Goal: Information Seeking & Learning: Learn about a topic

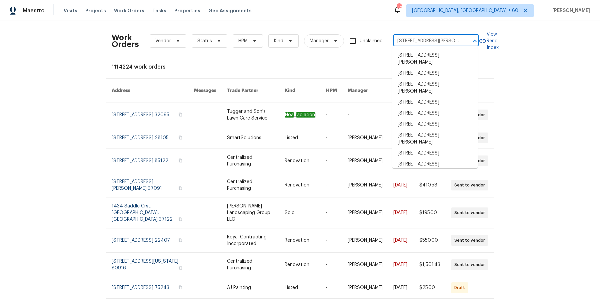
scroll to position [0, 28]
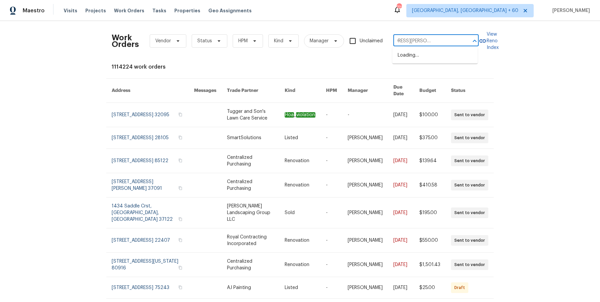
click at [413, 45] on input "[STREET_ADDRESS][PERSON_NAME][PERSON_NAME]" at bounding box center [427, 41] width 67 height 10
drag, startPoint x: 422, startPoint y: 40, endPoint x: 600, endPoint y: 40, distance: 178.4
click at [600, 40] on div "Work Orders Vendor Status HPM Kind Manager Unclaimed [STREET_ADDRESS][PERSON_NA…" at bounding box center [300, 161] width 600 height 281
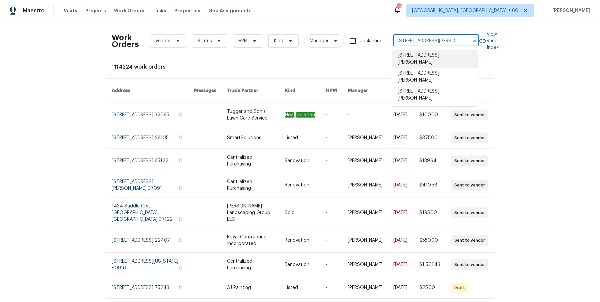
type input "[STREET_ADDRESS][PERSON_NAME]"
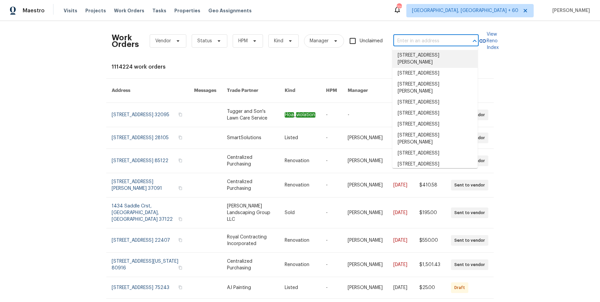
click at [428, 44] on input "text" at bounding box center [427, 41] width 67 height 10
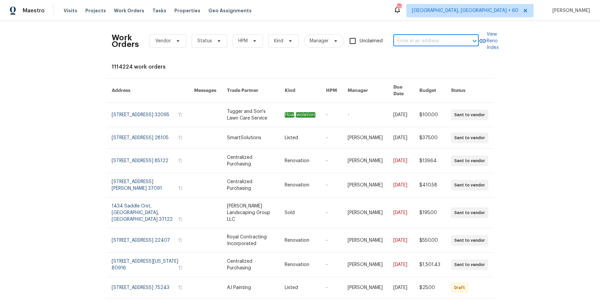
paste input "[STREET_ADDRESS][PERSON_NAME][PERSON_NAME]"
drag, startPoint x: 421, startPoint y: 39, endPoint x: 466, endPoint y: 39, distance: 45.7
click at [466, 39] on div "1227 Seaton Rd Durham true 54, NC 27713 ​" at bounding box center [436, 41] width 85 height 10
type input "1227 Seaton Rd Durham"
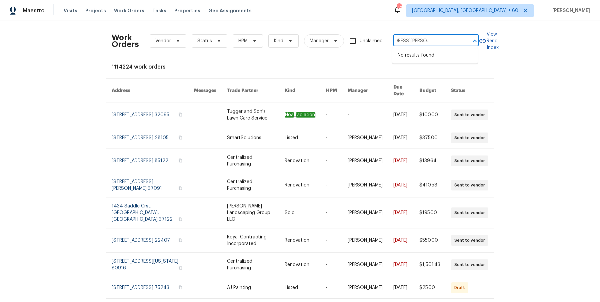
scroll to position [0, 0]
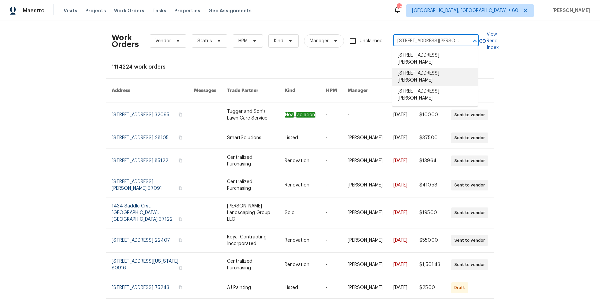
click at [445, 85] on li "1227 Seaton Rd Apt 34, Durham, NC 27713" at bounding box center [435, 77] width 85 height 18
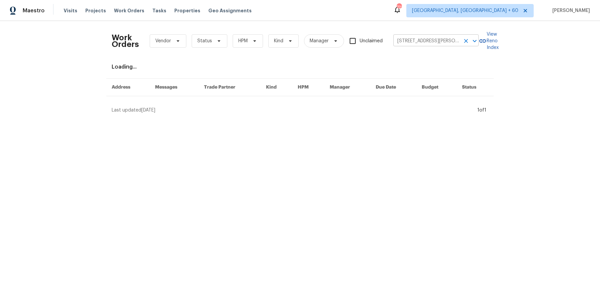
click at [443, 42] on input "1227 Seaton Rd Apt 34, Durham, NC 27713" at bounding box center [427, 41] width 67 height 10
click at [462, 40] on button "Clear" at bounding box center [466, 40] width 9 height 9
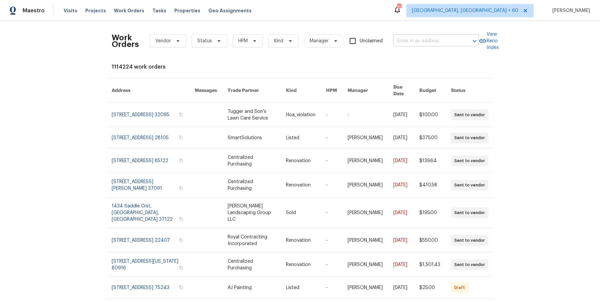
click at [462, 41] on div at bounding box center [470, 40] width 17 height 9
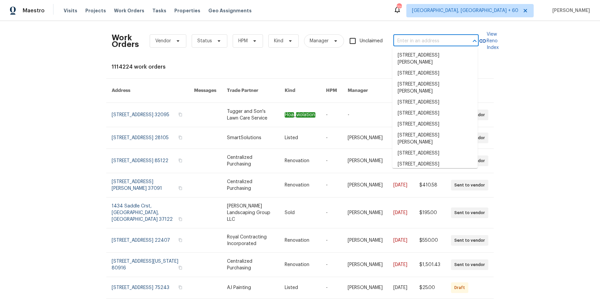
paste input "1227 Seaton Rd Durham true 54, NC 27713"
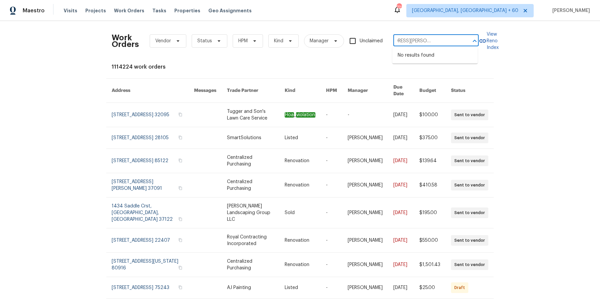
scroll to position [0, 28]
drag, startPoint x: 426, startPoint y: 43, endPoint x: 464, endPoint y: 42, distance: 38.7
click at [464, 42] on div "1227 Seaton Rd Durham true 54, NC 27713 ​" at bounding box center [436, 41] width 85 height 10
type input "1227 Seaton Rd Durham"
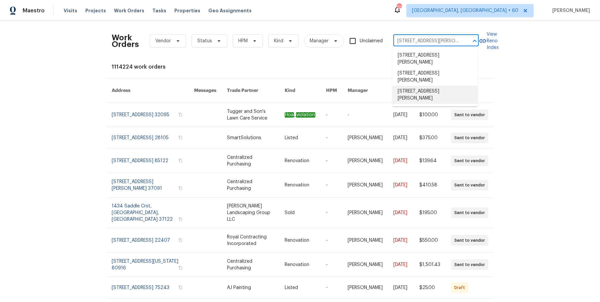
click at [439, 94] on li "1227 Seaton Rd Apt 54, Durham, NC 27713" at bounding box center [435, 95] width 85 height 18
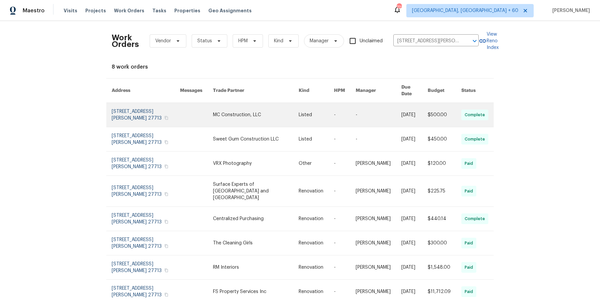
click at [402, 114] on link at bounding box center [415, 115] width 26 height 24
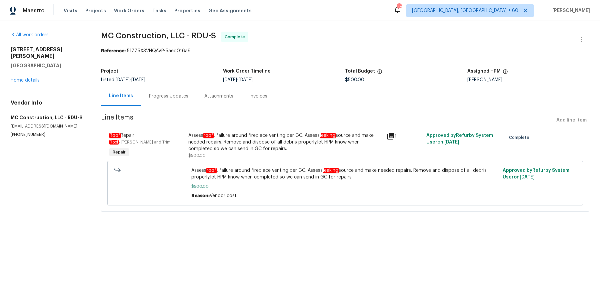
click at [22, 71] on div "1227 Seaton Rd Apt 54 Durham, NC 27713 Home details" at bounding box center [48, 64] width 74 height 37
click at [25, 78] on link "Home details" at bounding box center [25, 80] width 29 height 5
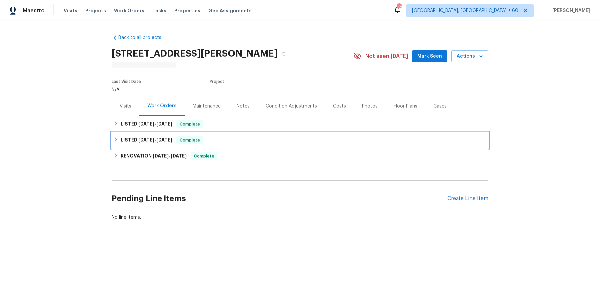
click at [234, 133] on div "LISTED 5/6/25 - 5/7/25 Complete" at bounding box center [300, 140] width 377 height 16
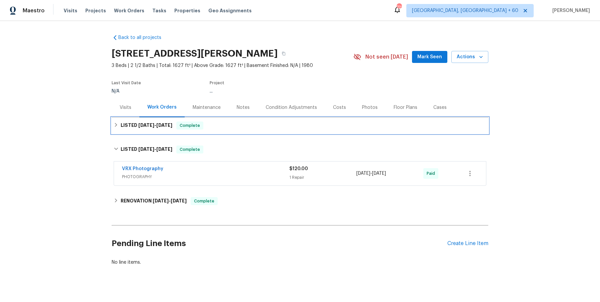
click at [237, 129] on div "LISTED 8/14/25 - 8/20/25 Complete" at bounding box center [300, 126] width 373 height 8
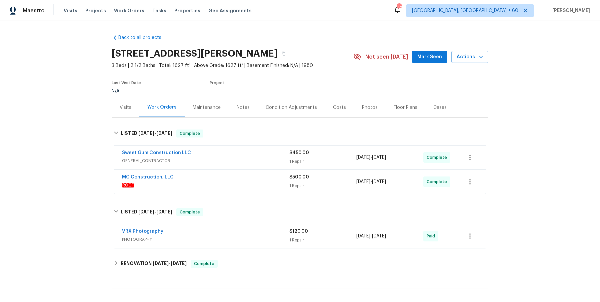
click at [238, 159] on span "GENERAL_CONTRACTOR" at bounding box center [205, 161] width 167 height 7
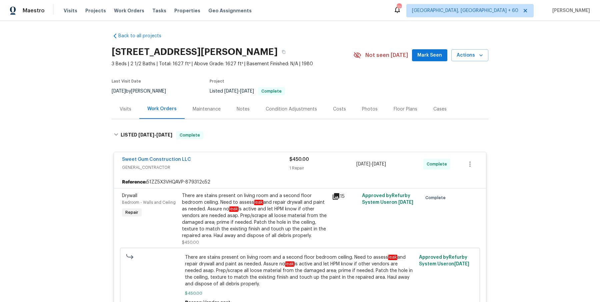
scroll to position [225, 0]
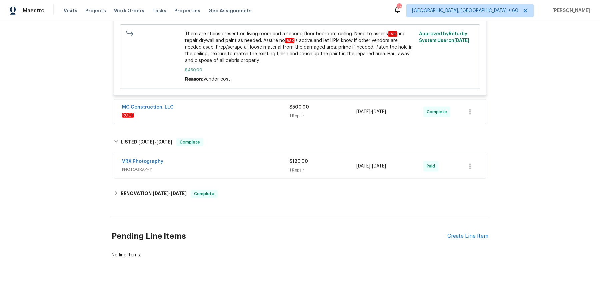
click at [267, 114] on span "ROOF" at bounding box center [205, 115] width 167 height 7
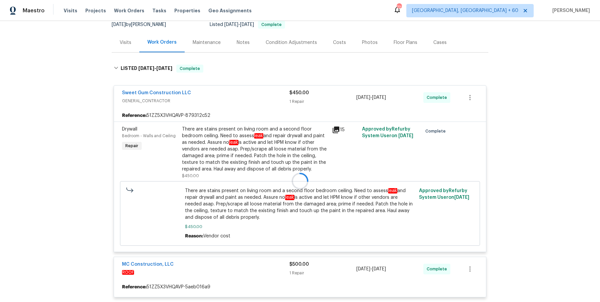
scroll to position [0, 0]
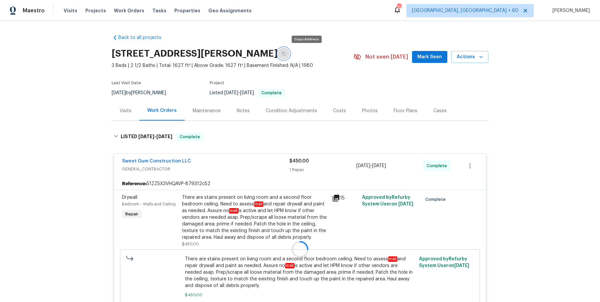
click at [285, 54] on icon "button" at bounding box center [283, 54] width 3 height 4
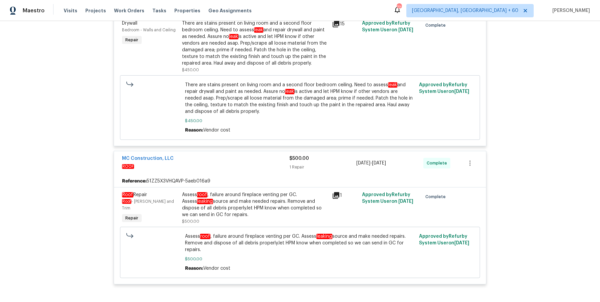
scroll to position [227, 0]
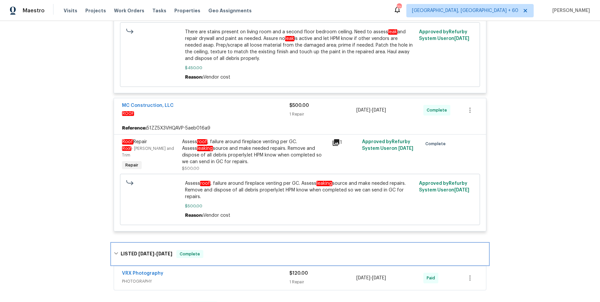
click at [206, 256] on div "LISTED 5/6/25 - 5/7/25 Complete" at bounding box center [300, 254] width 373 height 8
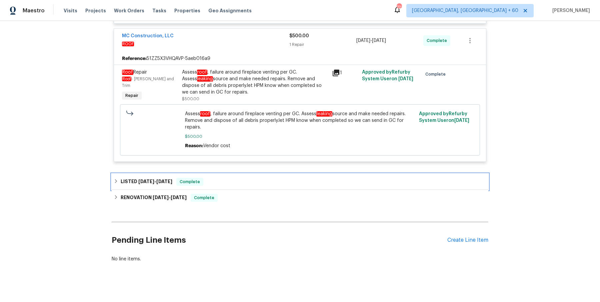
scroll to position [298, 0]
click at [226, 173] on div "LISTED 5/6/25 - 5/7/25 Complete" at bounding box center [300, 181] width 377 height 16
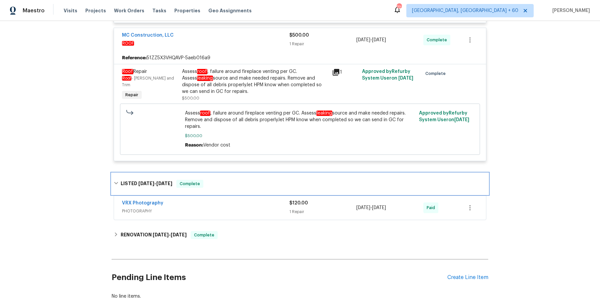
click at [222, 182] on div "LISTED 5/6/25 - 5/7/25 Complete" at bounding box center [300, 184] width 373 height 8
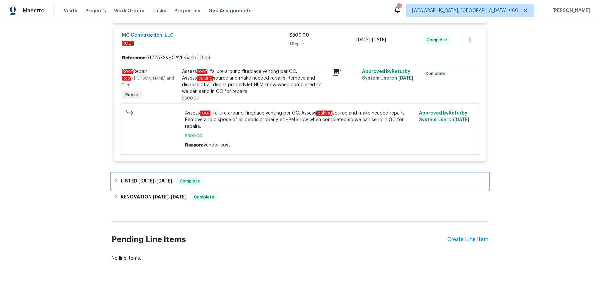
click at [222, 182] on div "LISTED 5/6/25 - 5/7/25 Complete" at bounding box center [300, 181] width 373 height 8
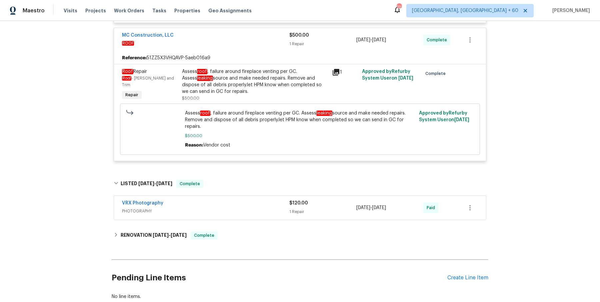
click at [218, 205] on div "VRX Photography" at bounding box center [205, 204] width 167 height 8
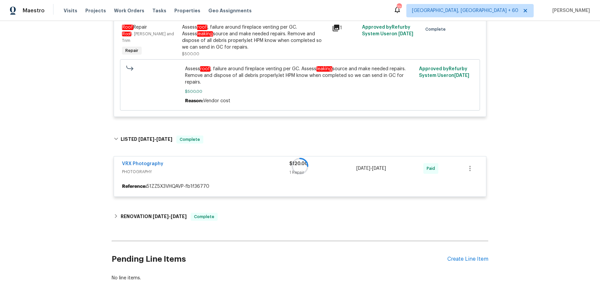
scroll to position [365, 0]
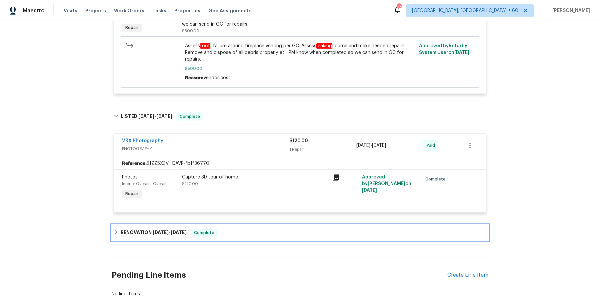
click at [216, 230] on span "Complete" at bounding box center [204, 233] width 26 height 7
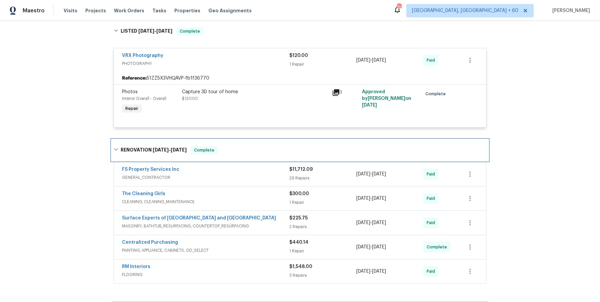
scroll to position [455, 0]
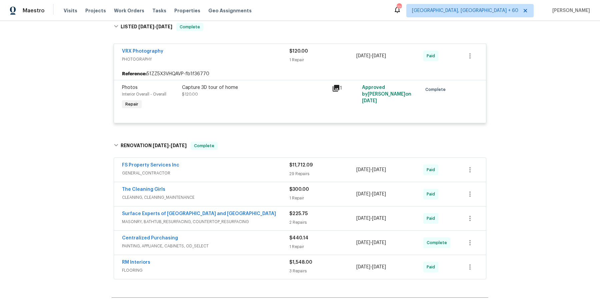
click at [255, 171] on span "GENERAL_CONTRACTOR" at bounding box center [205, 173] width 167 height 7
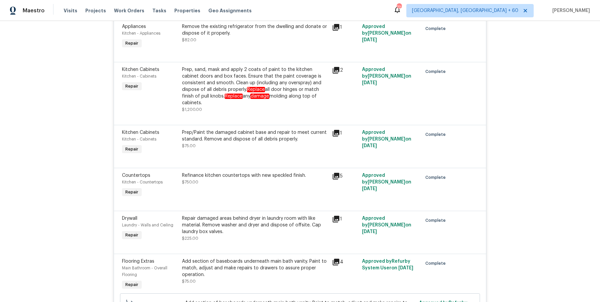
scroll to position [2325, 0]
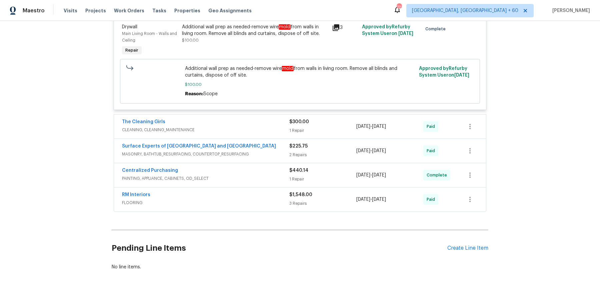
click at [273, 127] on span "CLEANING, CLEANING_MAINTENANCE" at bounding box center [205, 130] width 167 height 7
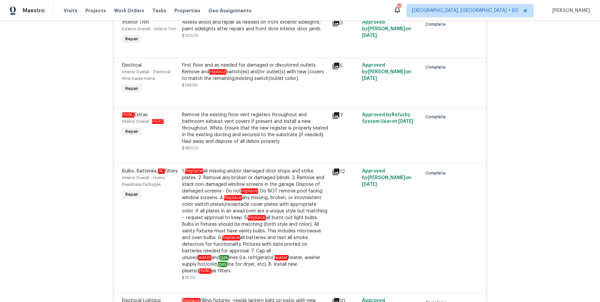
scroll to position [1290, 0]
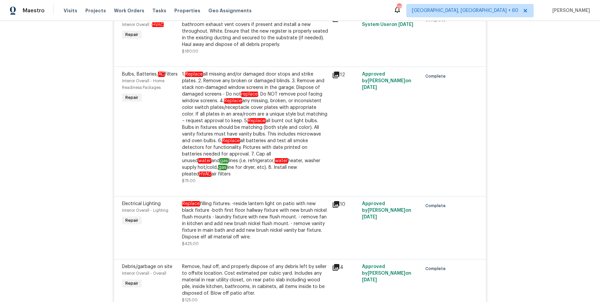
click at [267, 92] on div "1. Replace all missing and/or damaged door stops and strike plates. 2. Remove a…" at bounding box center [255, 124] width 146 height 107
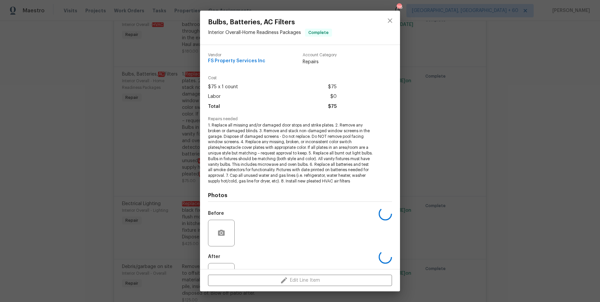
scroll to position [27, 0]
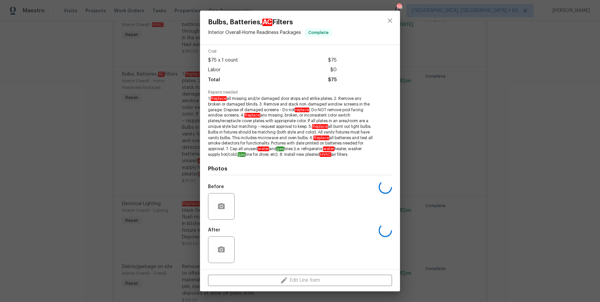
click at [425, 160] on div "Bulbs, Batteries, AC Filters Interior Overall - Home Readiness Packages Complet…" at bounding box center [300, 151] width 600 height 302
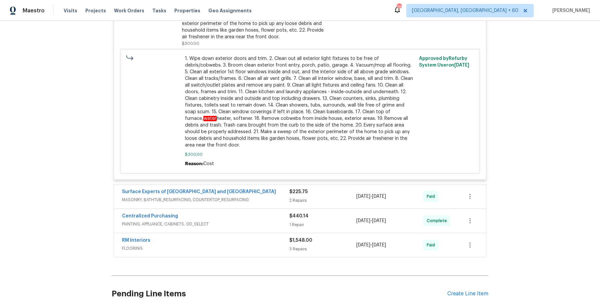
scroll to position [2590, 0]
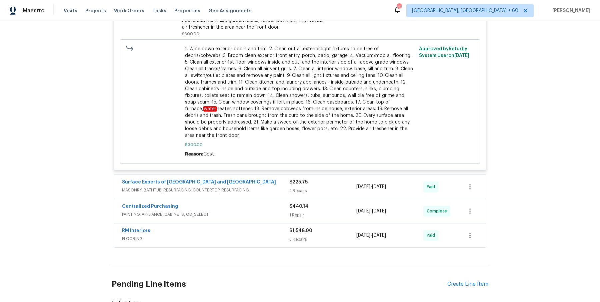
click at [280, 182] on div "Surface Experts of Durham and Chapel Hill MASONRY, BATHTUB_RESURFACING, COUNTER…" at bounding box center [205, 187] width 167 height 16
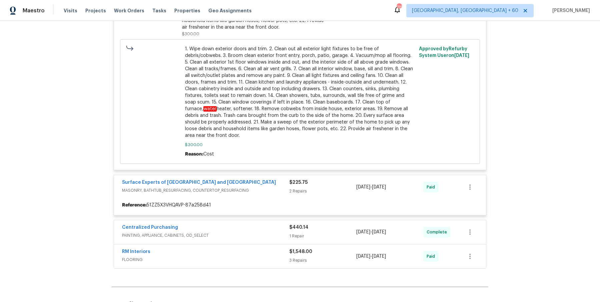
scroll to position [2647, 0]
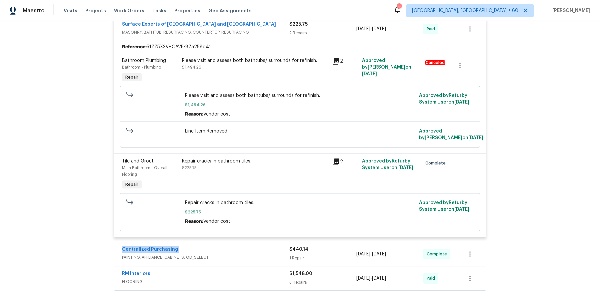
scroll to position [2758, 0]
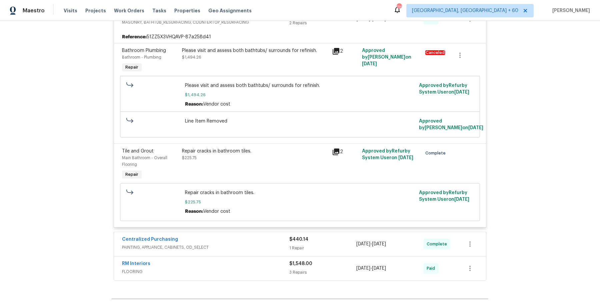
click at [228, 236] on div "Centralized Purchasing" at bounding box center [205, 240] width 167 height 8
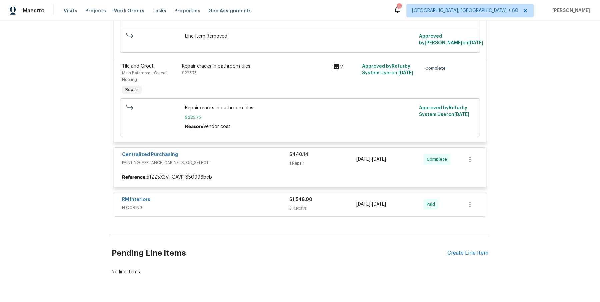
scroll to position [2843, 0]
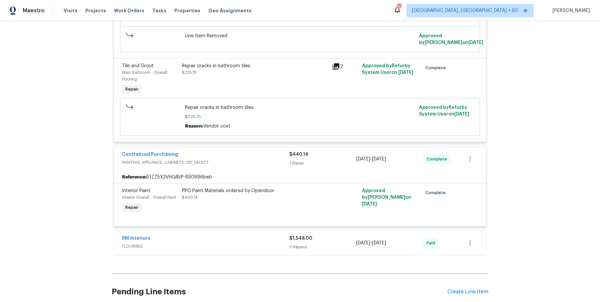
click at [238, 231] on div "RM Interiors FLOORING $1,548.00 3 Repairs 4/10/2025 - 4/22/2025 Paid" at bounding box center [300, 243] width 372 height 24
click at [238, 235] on div "RM Interiors" at bounding box center [205, 239] width 167 height 8
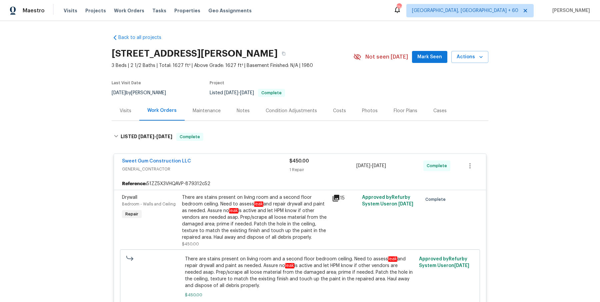
scroll to position [24, 0]
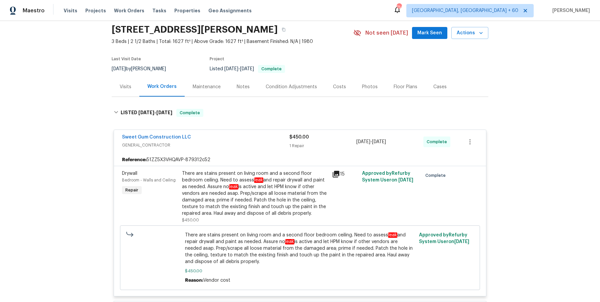
click at [213, 180] on div "There are stains present on living room and a second floor bedroom ceiling. Nee…" at bounding box center [255, 193] width 146 height 47
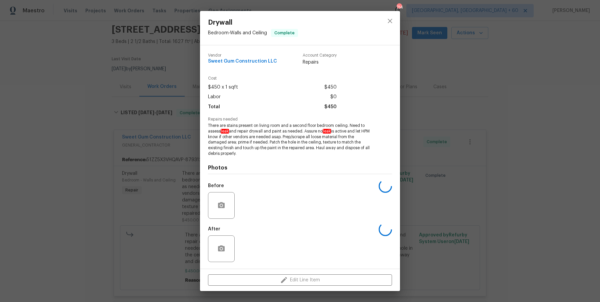
drag, startPoint x: 207, startPoint y: 125, endPoint x: 239, endPoint y: 156, distance: 44.1
click at [239, 156] on div "Vendor Sweet Gum Construction LLC Account Category Repairs Cost $450 x 1 sqft $…" at bounding box center [300, 157] width 200 height 224
copy span "There are stains present on living room and a second floor bedroom ceiling. Nee…"
drag, startPoint x: 530, startPoint y: 151, endPoint x: 525, endPoint y: 151, distance: 5.0
click at [530, 151] on div "Drywall Bedroom - Walls and Ceiling Complete Vendor Sweet Gum Construction LLC …" at bounding box center [300, 151] width 600 height 302
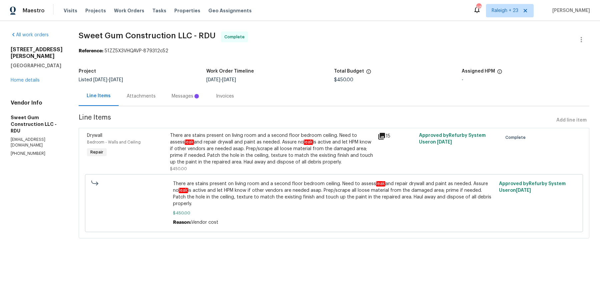
click at [156, 93] on div "Attachments" at bounding box center [141, 96] width 29 height 7
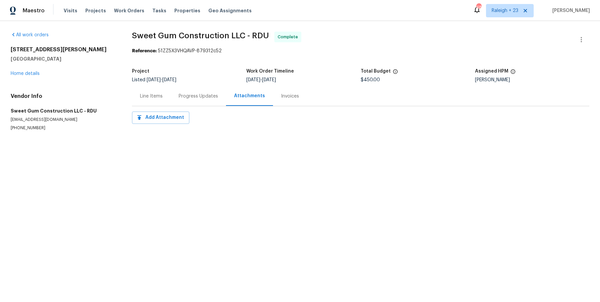
click at [176, 90] on div "Progress Updates" at bounding box center [198, 96] width 55 height 20
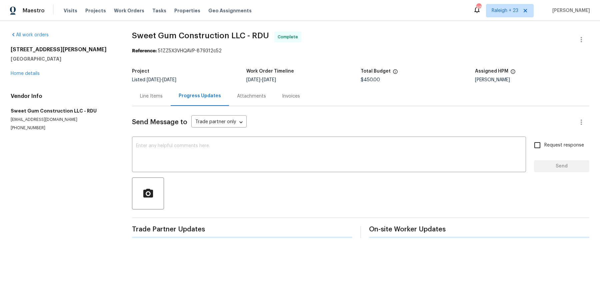
click at [176, 90] on div "Progress Updates" at bounding box center [200, 96] width 58 height 20
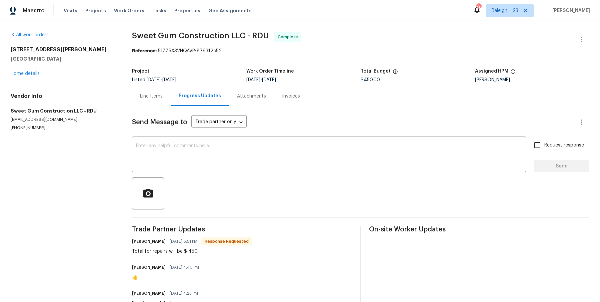
click at [145, 94] on div "Line Items" at bounding box center [151, 96] width 23 height 7
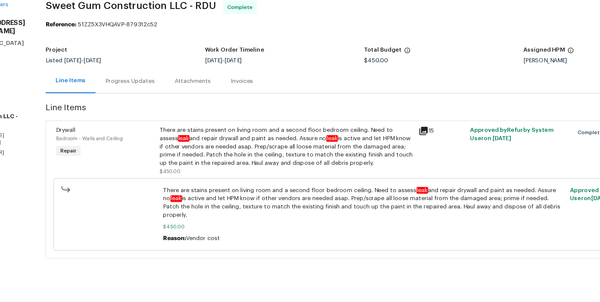
click at [231, 151] on div "There are stains present on living room and a second floor bedroom ceiling. Nee…" at bounding box center [272, 148] width 204 height 33
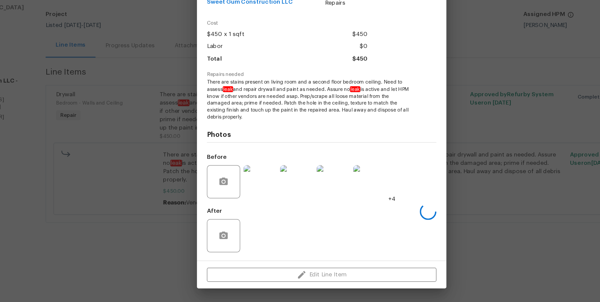
click at [251, 207] on img at bounding box center [250, 205] width 27 height 27
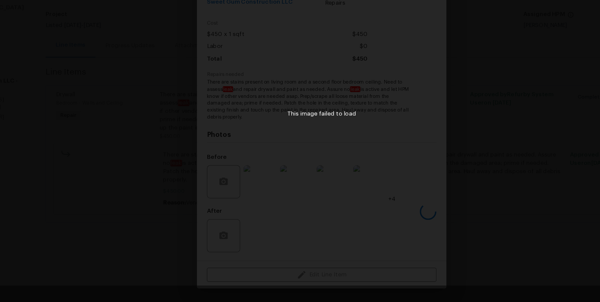
click at [378, 158] on div "This image failed to load" at bounding box center [300, 151] width 600 height 302
click at [331, 170] on div "This image failed to load" at bounding box center [300, 151] width 600 height 302
click at [409, 197] on div "This image failed to load" at bounding box center [300, 151] width 600 height 302
click at [436, 199] on div "This image failed to load" at bounding box center [300, 151] width 600 height 302
click at [435, 201] on div "This image failed to load" at bounding box center [300, 151] width 600 height 302
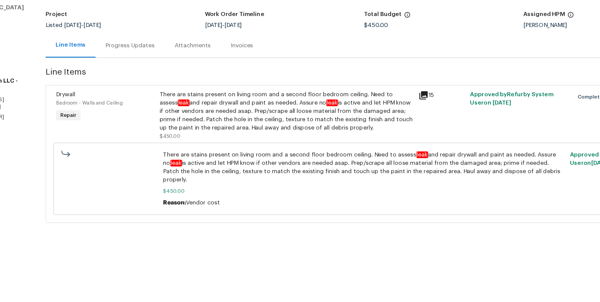
click at [211, 161] on div "There are stains present on living room and a second floor bedroom ceiling. Nee…" at bounding box center [272, 148] width 204 height 33
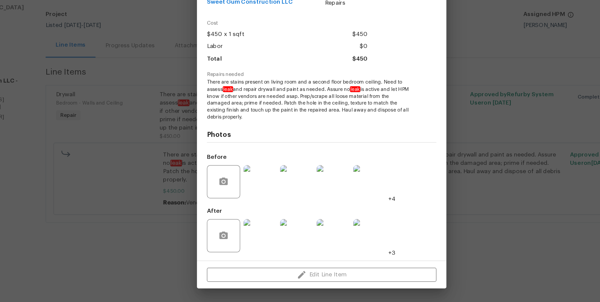
click at [249, 207] on img at bounding box center [250, 205] width 27 height 27
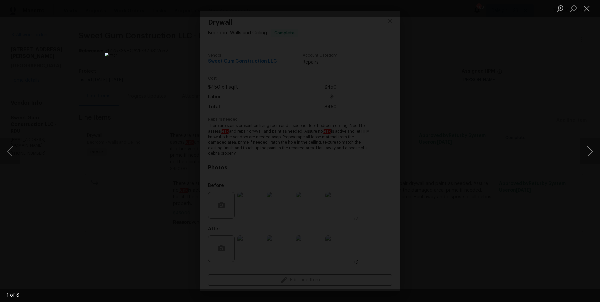
click at [591, 150] on button "Next image" at bounding box center [590, 151] width 20 height 27
drag, startPoint x: 445, startPoint y: 52, endPoint x: 440, endPoint y: 52, distance: 5.0
click at [445, 52] on div "This image failed to load" at bounding box center [300, 151] width 600 height 302
click at [333, 78] on div "This image failed to load" at bounding box center [300, 151] width 600 height 302
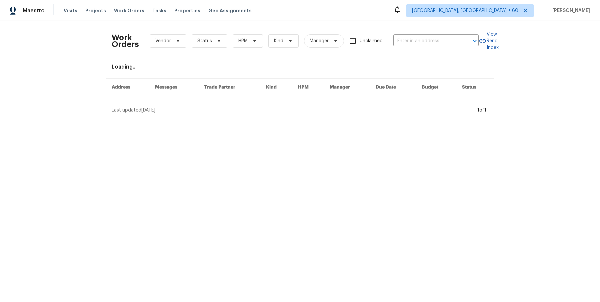
click at [438, 54] on div "Work Orders Vendor Status HPM Kind Manager Unclaimed ​" at bounding box center [295, 40] width 367 height 29
click at [438, 42] on input "text" at bounding box center [427, 41] width 67 height 10
paste input "9177 Budd Run Dr Indianapolis, IN 46250"
type input "9177 Budd Run Dr Indianapolis, IN 46250"
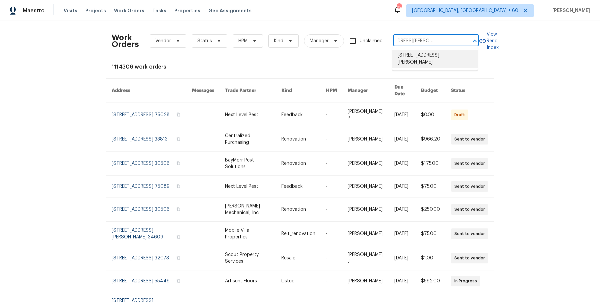
click at [427, 61] on li "9177 Budd Run Dr, Indianapolis, IN 46250" at bounding box center [435, 59] width 85 height 18
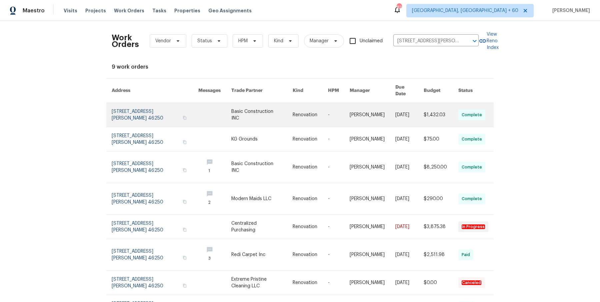
click at [326, 103] on td "-" at bounding box center [334, 115] width 22 height 24
click at [315, 104] on link at bounding box center [310, 115] width 35 height 24
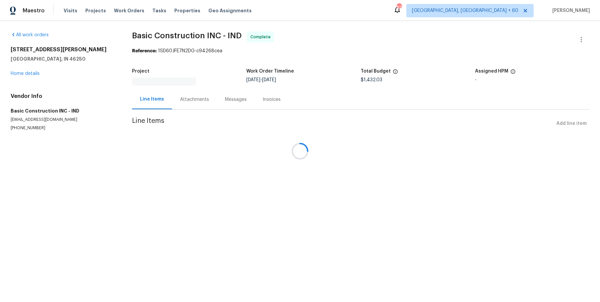
click at [37, 71] on div at bounding box center [300, 151] width 600 height 302
click at [33, 75] on div at bounding box center [300, 151] width 600 height 302
click at [36, 72] on div at bounding box center [300, 151] width 600 height 302
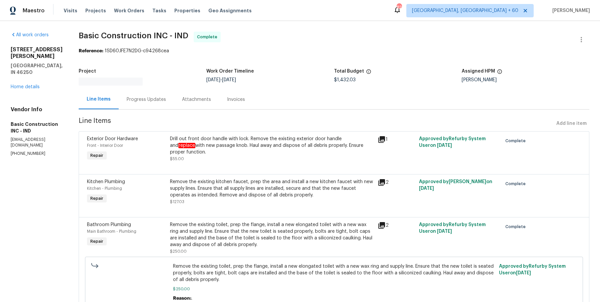
click at [35, 70] on div "9177 Budd Run Dr Indianapolis, IN 46250 Home details" at bounding box center [37, 68] width 52 height 44
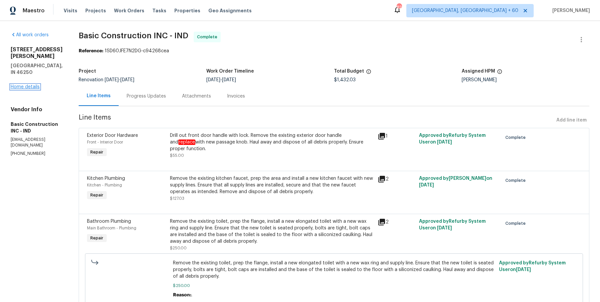
click at [35, 85] on link "Home details" at bounding box center [25, 87] width 29 height 5
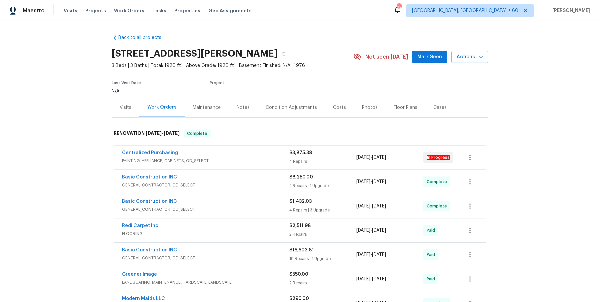
click at [218, 157] on div "Centralized Purchasing" at bounding box center [205, 154] width 167 height 8
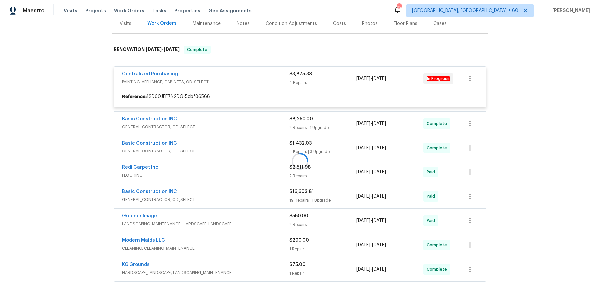
scroll to position [114, 0]
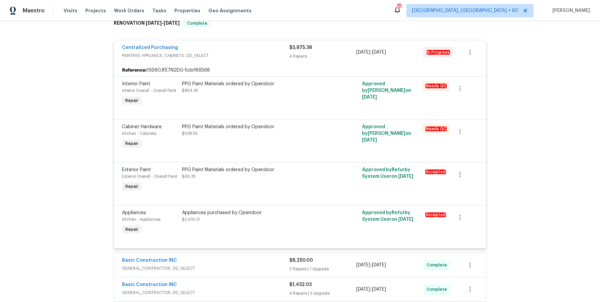
click at [224, 261] on div "Basic Construction INC" at bounding box center [205, 261] width 167 height 8
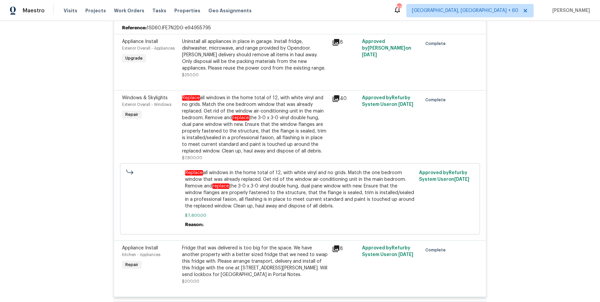
scroll to position [617, 0]
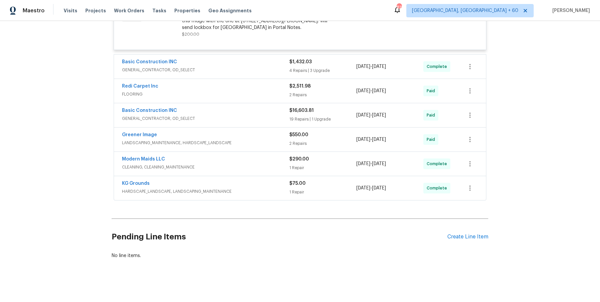
click at [246, 71] on span "GENERAL_CONTRACTOR, OD_SELECT" at bounding box center [205, 70] width 167 height 7
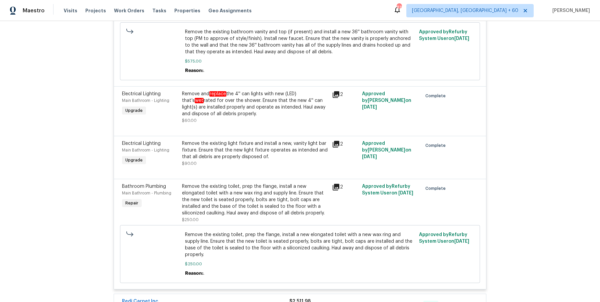
scroll to position [1090, 0]
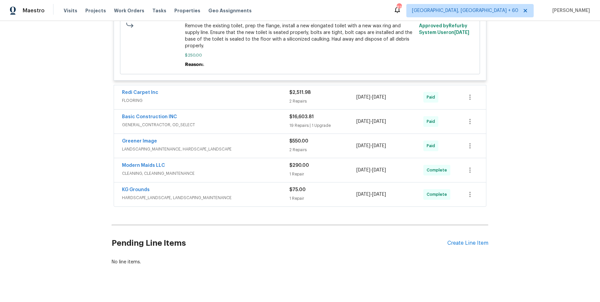
click at [258, 98] on div "Redi Carpet Inc FLOORING" at bounding box center [205, 97] width 167 height 16
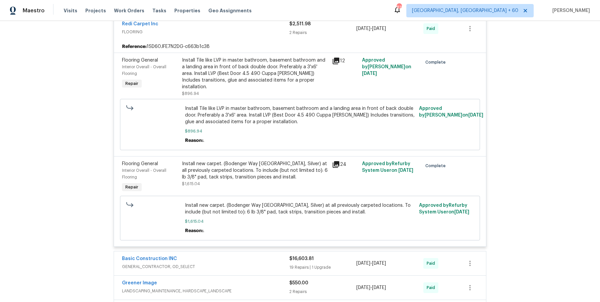
scroll to position [1233, 0]
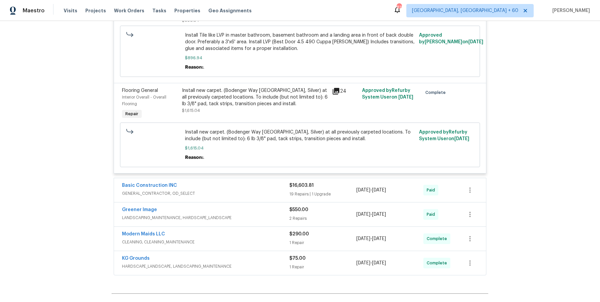
click at [234, 190] on span "GENERAL_CONTRACTOR, OD_SELECT" at bounding box center [205, 193] width 167 height 7
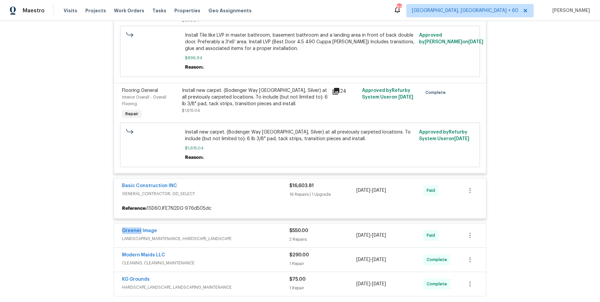
scroll to position [1316, 0]
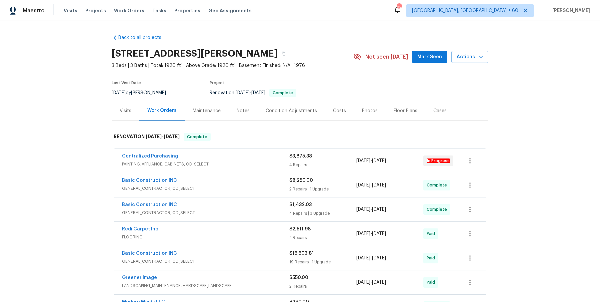
click at [252, 164] on span "PAINTING, APPLIANCE, CABINETS, OD_SELECT" at bounding box center [205, 164] width 167 height 7
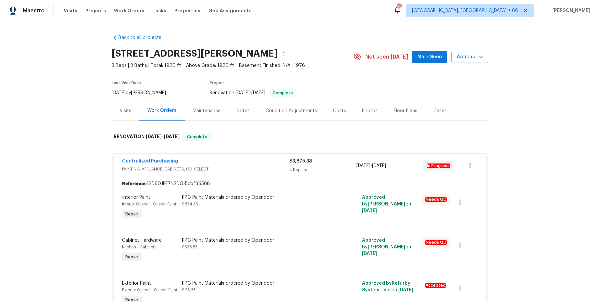
scroll to position [337, 0]
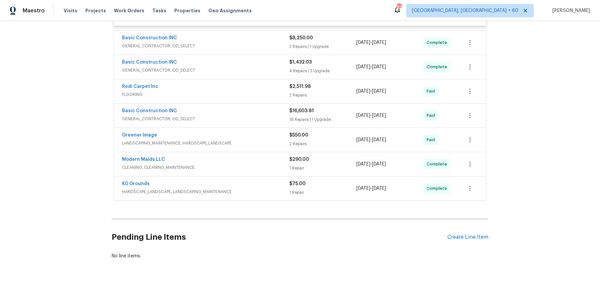
click at [274, 46] on span "GENERAL_CONTRACTOR, OD_SELECT" at bounding box center [205, 46] width 167 height 7
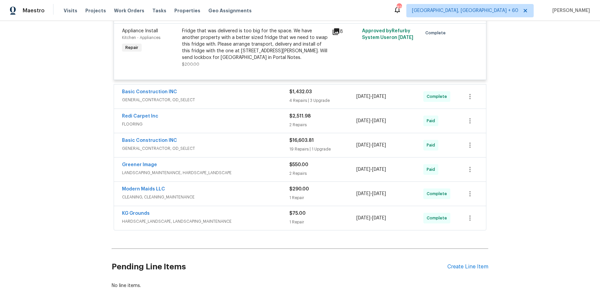
scroll to position [597, 0]
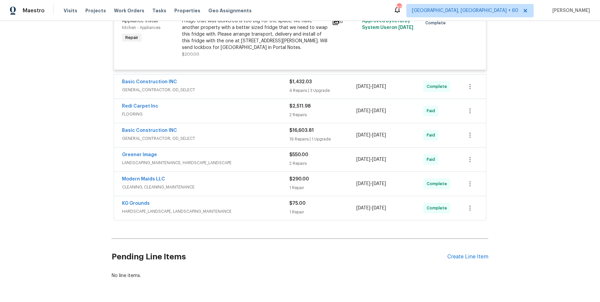
click at [247, 75] on div "Basic Construction INC GENERAL_CONTRACTOR, OD_SELECT $1,432.03 4 Repairs | 3 Up…" at bounding box center [300, 87] width 372 height 24
click at [245, 85] on div "Basic Construction INC" at bounding box center [205, 83] width 167 height 8
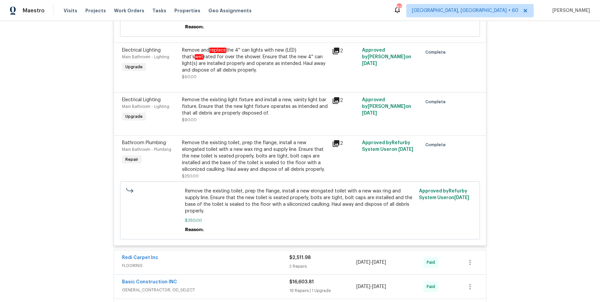
scroll to position [1090, 0]
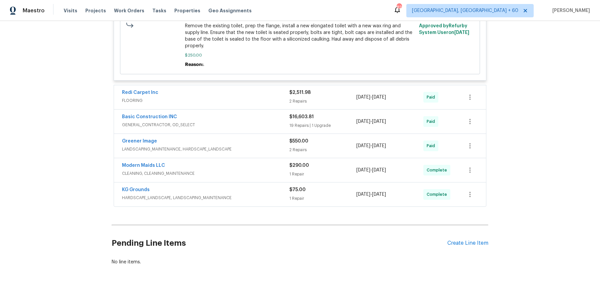
click at [263, 97] on span "FLOORING" at bounding box center [205, 100] width 167 height 7
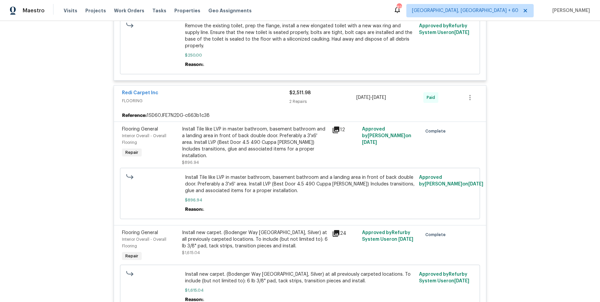
click at [263, 98] on span "FLOORING" at bounding box center [205, 101] width 167 height 7
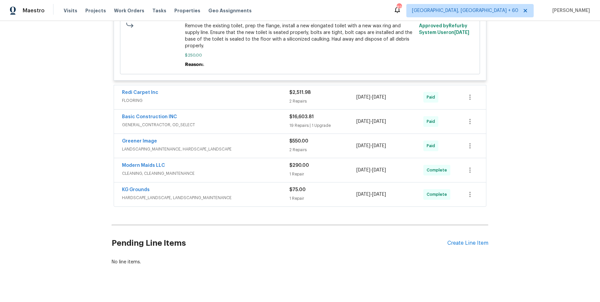
click at [263, 97] on span "FLOORING" at bounding box center [205, 100] width 167 height 7
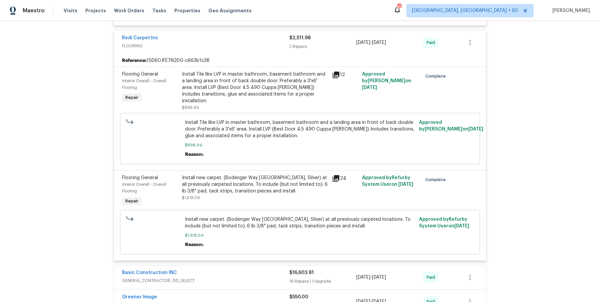
click at [269, 278] on span "GENERAL_CONTRACTOR, OD_SELECT" at bounding box center [205, 281] width 167 height 7
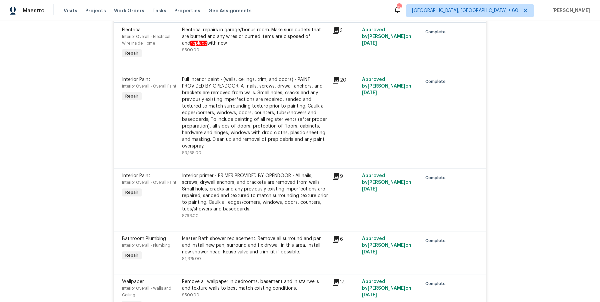
scroll to position [2475, 0]
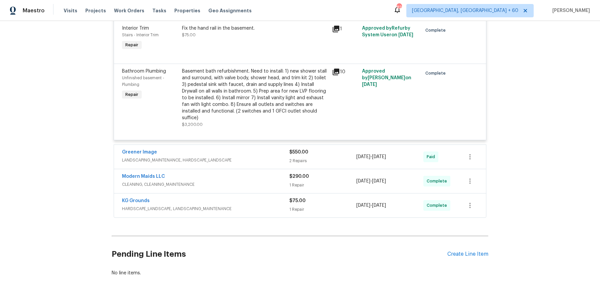
click at [260, 157] on span "LANDSCAPING_MAINTENANCE, HARDSCAPE_LANDSCAPE" at bounding box center [205, 160] width 167 height 7
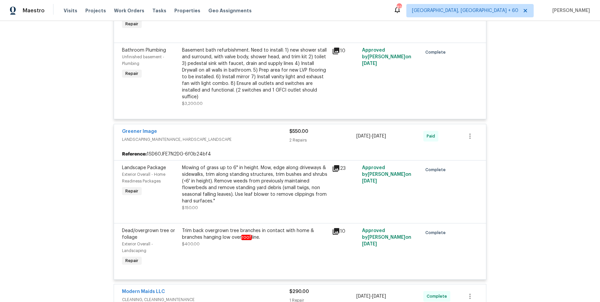
scroll to position [2611, 0]
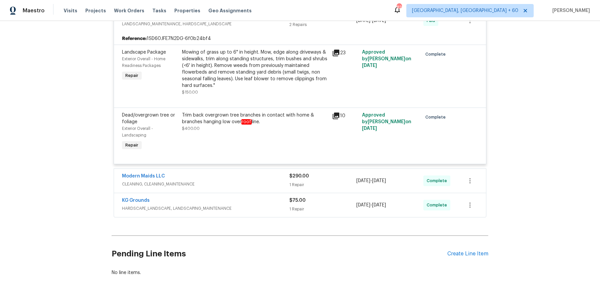
click at [259, 173] on div "Modern Maids LLC" at bounding box center [205, 177] width 167 height 8
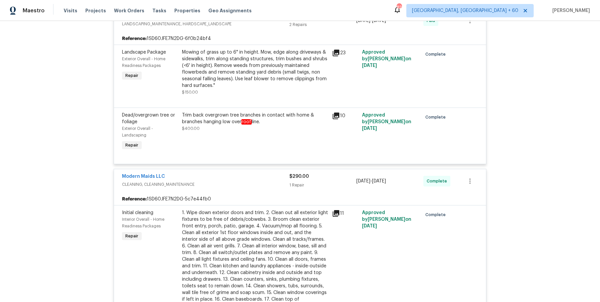
scroll to position [2791, 0]
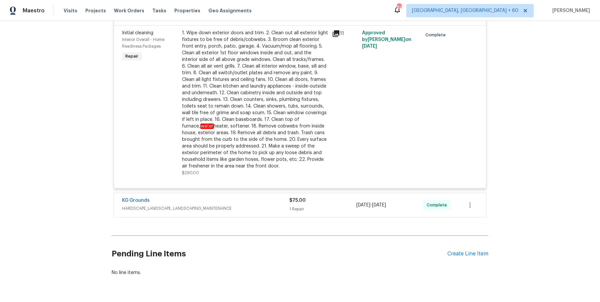
click at [262, 194] on div "KG Grounds HARDSCAPE_LANDSCAPE, LANDSCAPING_MAINTENANCE $75.00 1 Repair 8/11/20…" at bounding box center [300, 205] width 372 height 24
click at [267, 205] on span "HARDSCAPE_LANDSCAPE, LANDSCAPING_MAINTENANCE" at bounding box center [205, 208] width 167 height 7
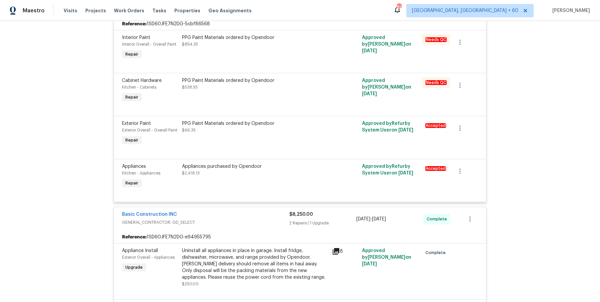
scroll to position [0, 0]
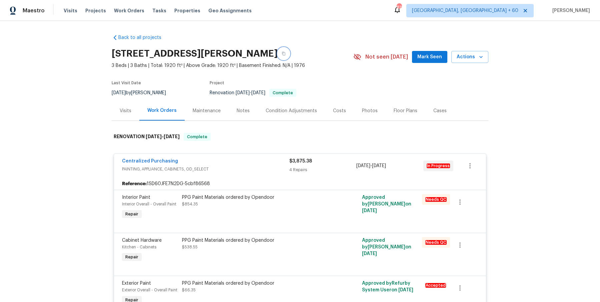
click at [286, 55] on icon "button" at bounding box center [284, 54] width 4 height 4
click at [290, 57] on button "button" at bounding box center [284, 54] width 12 height 12
click at [290, 55] on button "button" at bounding box center [284, 54] width 12 height 12
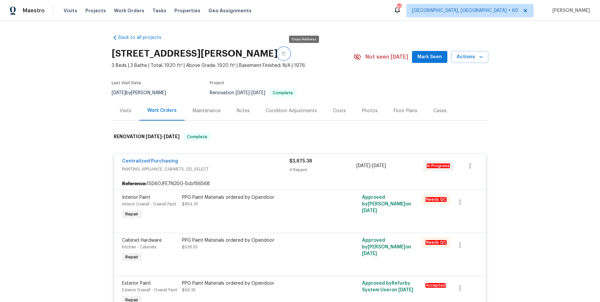
click at [290, 55] on button "button" at bounding box center [284, 54] width 12 height 12
click at [286, 53] on icon "button" at bounding box center [284, 54] width 4 height 4
click at [286, 55] on icon "button" at bounding box center [284, 54] width 4 height 4
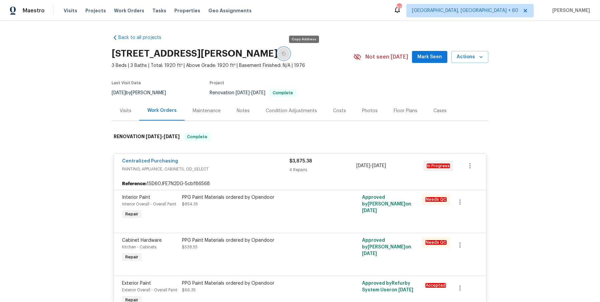
click at [286, 55] on icon "button" at bounding box center [284, 54] width 4 height 4
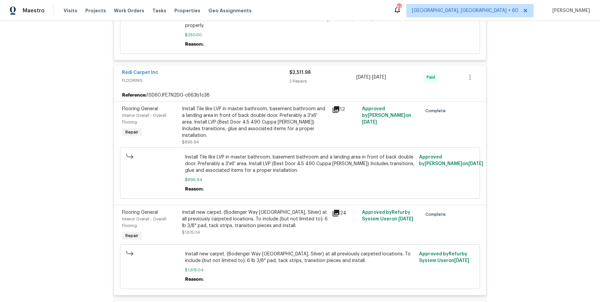
scroll to position [1112, 0]
click at [215, 116] on div "Install Tile like LVP in master bathroom, basement bathroom and a landing area …" at bounding box center [255, 121] width 146 height 33
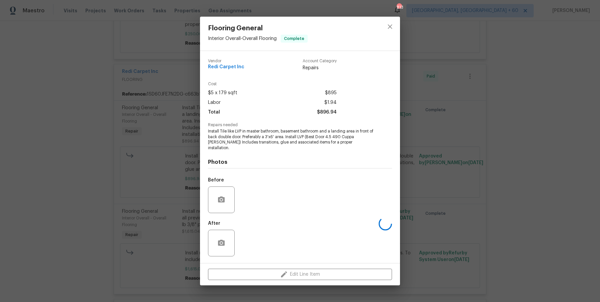
drag, startPoint x: 518, startPoint y: 152, endPoint x: 514, endPoint y: 153, distance: 4.1
click at [518, 152] on div "Flooring General Interior Overall - Overall Flooring Complete Vendor Redi Carpe…" at bounding box center [300, 151] width 600 height 302
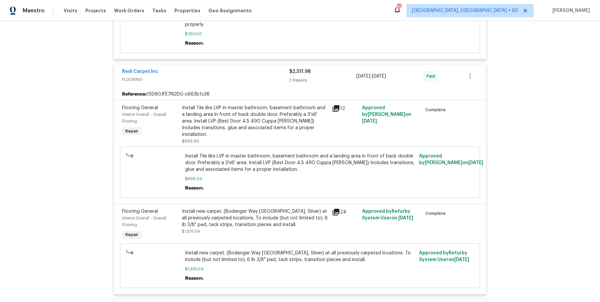
click at [229, 108] on div "Install Tile like LVP in master bathroom, basement bathroom and a landing area …" at bounding box center [255, 121] width 146 height 33
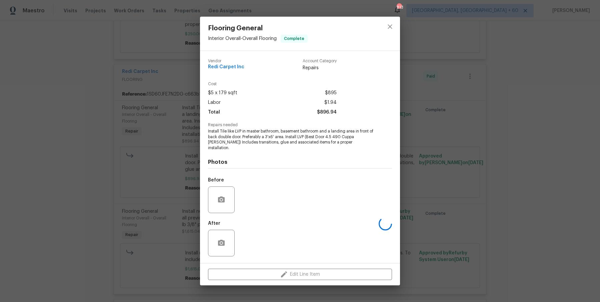
drag, startPoint x: 484, startPoint y: 158, endPoint x: 480, endPoint y: 158, distance: 4.0
click at [485, 158] on div "Flooring General Interior Overall - Overall Flooring Complete Vendor Redi Carpe…" at bounding box center [300, 151] width 600 height 302
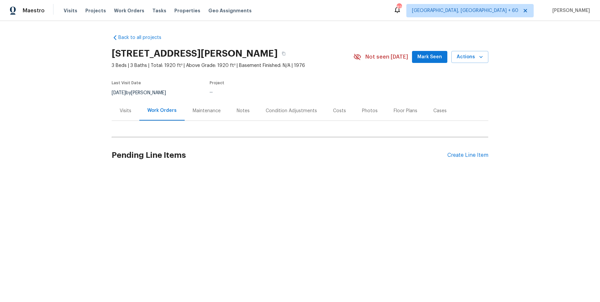
click at [126, 109] on div "Visits" at bounding box center [126, 111] width 12 height 7
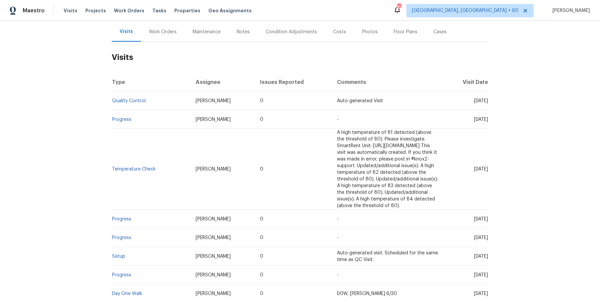
scroll to position [130, 0]
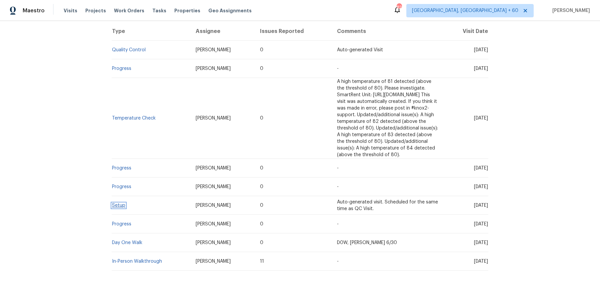
click at [116, 203] on link "Setup" at bounding box center [118, 205] width 13 height 5
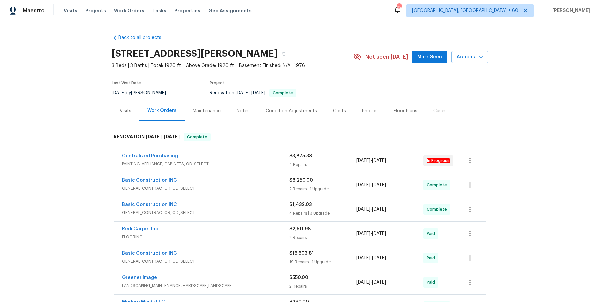
click at [238, 152] on div "Centralized Purchasing PAINTING, APPLIANCE, CABINETS, OD_SELECT $3,875.38 4 Rep…" at bounding box center [300, 161] width 372 height 24
click at [238, 156] on div "Centralized Purchasing" at bounding box center [205, 157] width 167 height 8
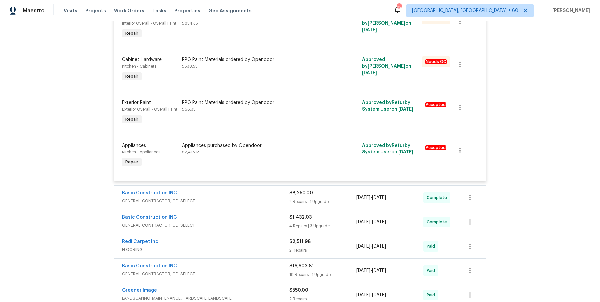
scroll to position [182, 0]
click at [233, 186] on div "Basic Construction INC GENERAL_CONTRACTOR, OD_SELECT $8,250.00 2 Repairs | 1 Up…" at bounding box center [300, 197] width 372 height 24
click at [232, 196] on div "Basic Construction INC" at bounding box center [205, 193] width 167 height 8
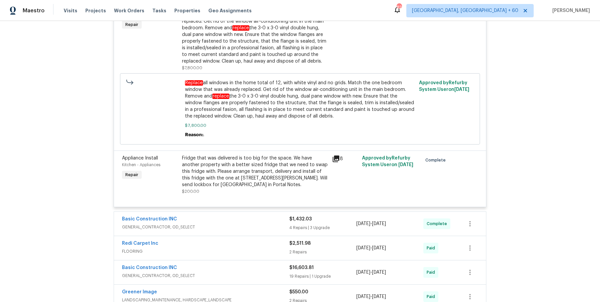
scroll to position [469, 0]
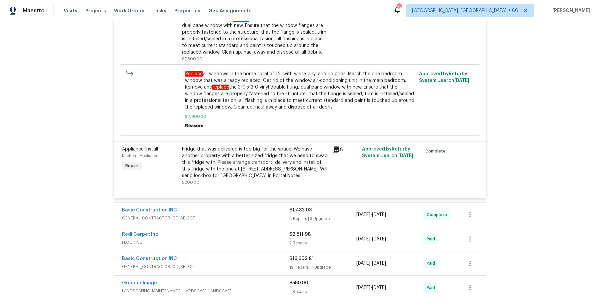
click at [230, 210] on div "Basic Construction INC" at bounding box center [205, 211] width 167 height 8
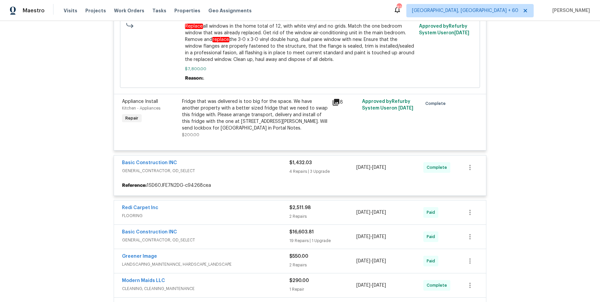
scroll to position [638, 0]
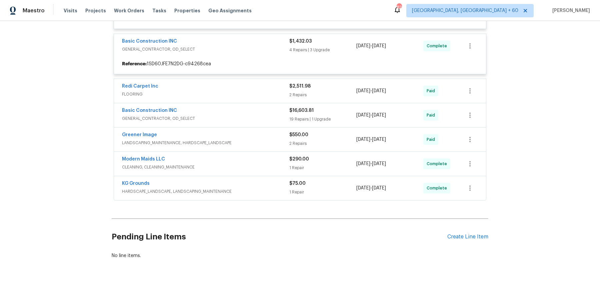
click at [229, 244] on h2 "Pending Line Items" at bounding box center [280, 237] width 336 height 31
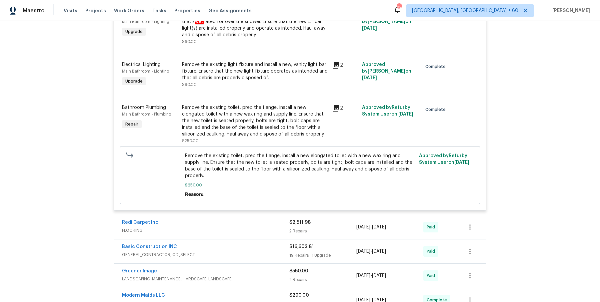
scroll to position [1090, 0]
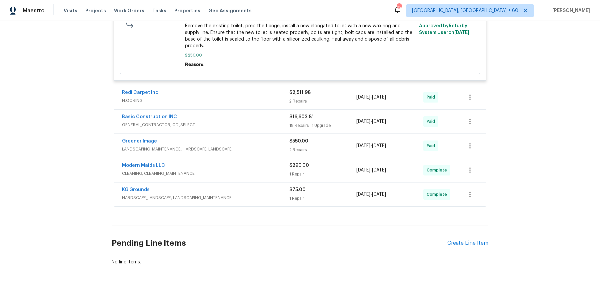
click at [251, 89] on div "Redi Carpet Inc" at bounding box center [205, 93] width 167 height 8
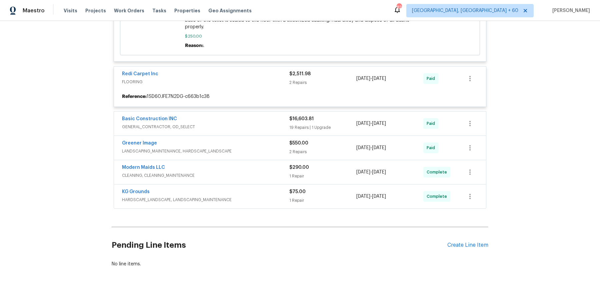
scroll to position [1111, 0]
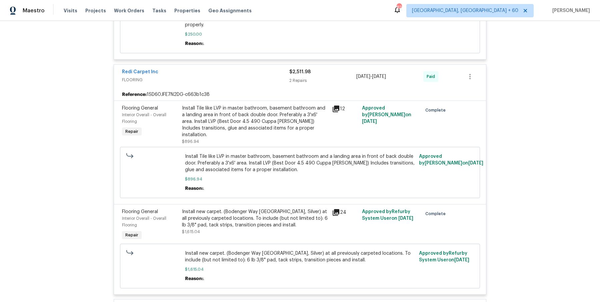
scroll to position [1295, 0]
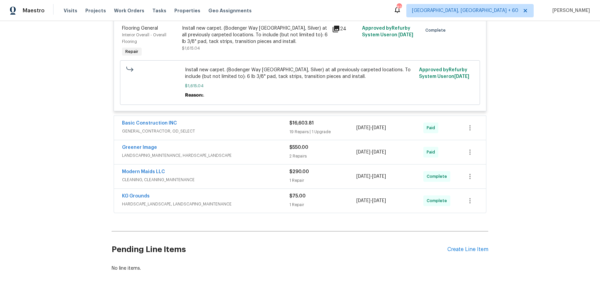
click at [257, 120] on div "Basic Construction INC" at bounding box center [205, 124] width 167 height 8
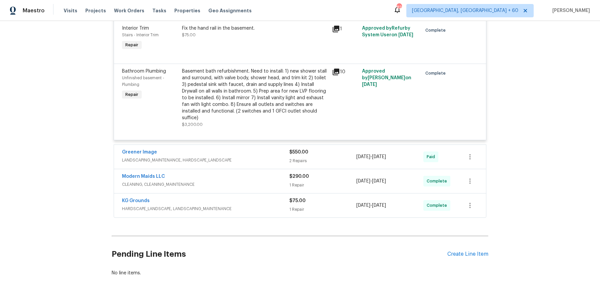
click at [260, 157] on span "LANDSCAPING_MAINTENANCE, HARDSCAPE_LANDSCAPE" at bounding box center [205, 160] width 167 height 7
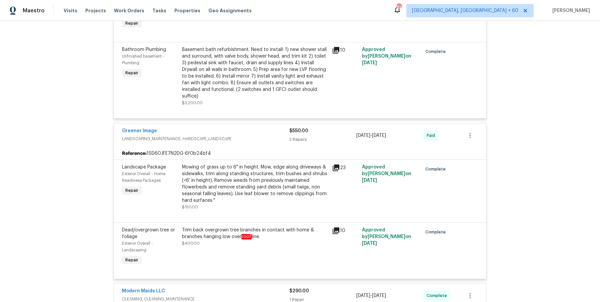
scroll to position [2611, 0]
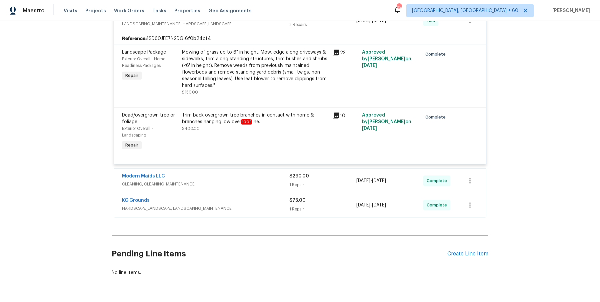
click at [255, 181] on span "CLEANING, CLEANING_MAINTENANCE" at bounding box center [205, 184] width 167 height 7
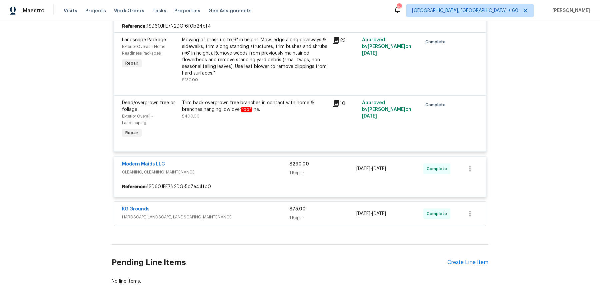
scroll to position [2632, 0]
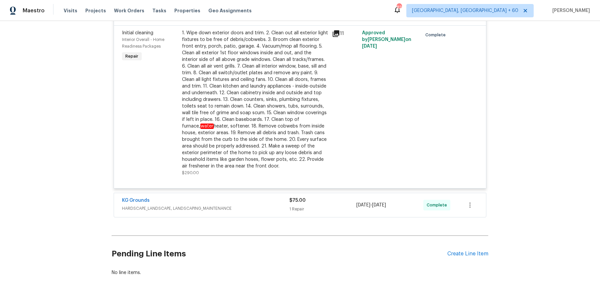
click at [265, 205] on span "HARDSCAPE_LANDSCAPE, LANDSCAPING_MAINTENANCE" at bounding box center [205, 208] width 167 height 7
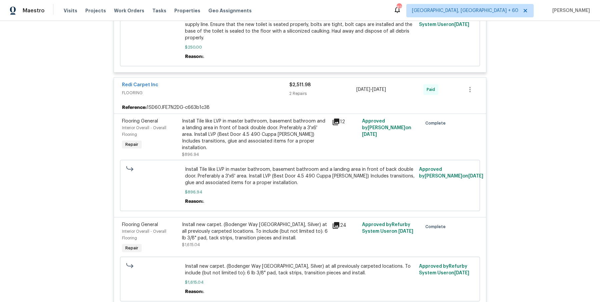
scroll to position [1097, 0]
click at [243, 127] on div "Install Tile like LVP in master bathroom, basement bathroom and a landing area …" at bounding box center [255, 135] width 146 height 33
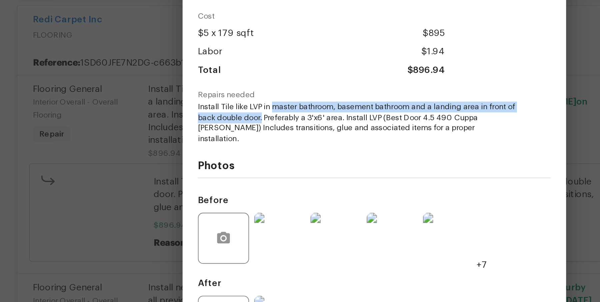
drag, startPoint x: 250, startPoint y: 135, endPoint x: 247, endPoint y: 139, distance: 5.2
click at [247, 139] on span "Install Tile like LVP in master bathroom, basement bathroom and a landing area …" at bounding box center [291, 140] width 166 height 22
copy span "master bathroom, basement bathroom and a landing area in front of back double d…"
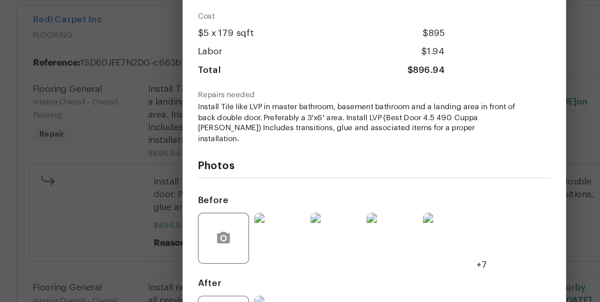
click at [187, 133] on div "Flooring General Interior Overall - Overall Flooring Complete Vendor Redi Carpe…" at bounding box center [300, 151] width 600 height 302
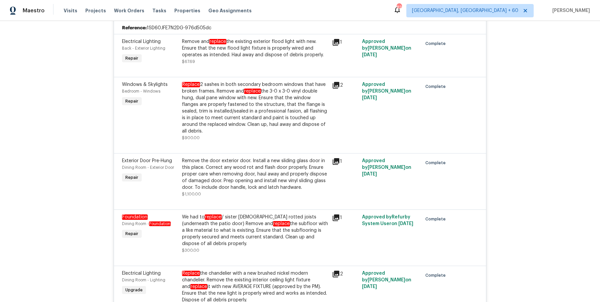
scroll to position [1453, 0]
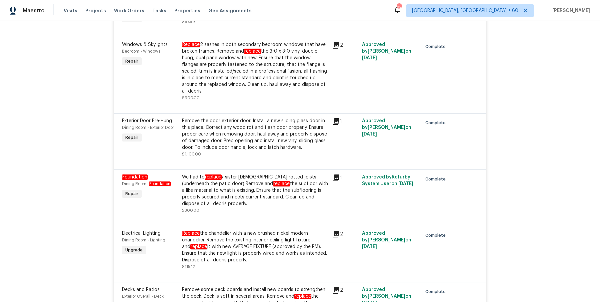
click at [225, 180] on div "We had to replace / sister 3 rotted joists (underneath the patio door) Remove a…" at bounding box center [255, 190] width 146 height 33
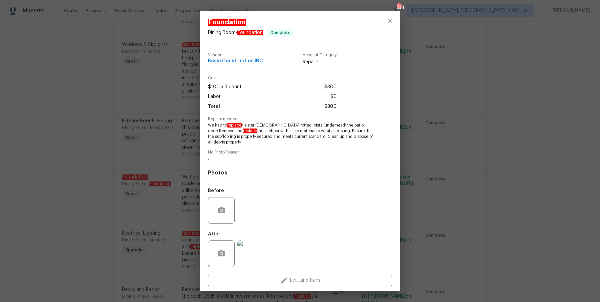
click at [508, 158] on div "Foundation Dining Room - Foundation Complete Vendor Basic Construction INC Acco…" at bounding box center [300, 151] width 600 height 302
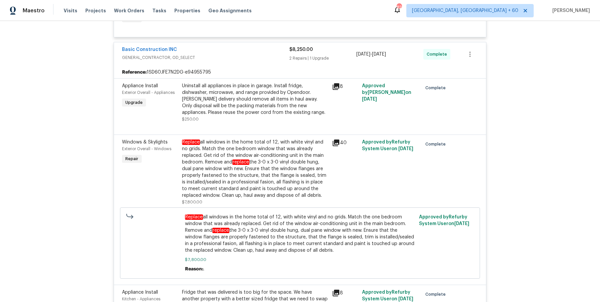
scroll to position [0, 0]
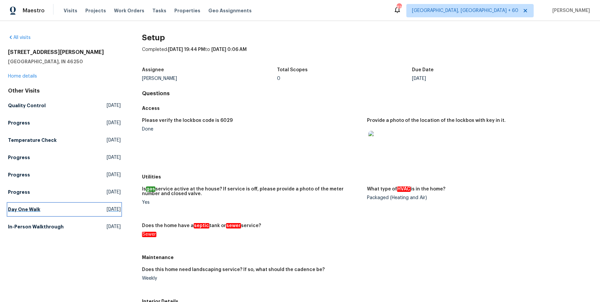
click at [26, 206] on h5 "Day One Walk" at bounding box center [24, 209] width 32 height 7
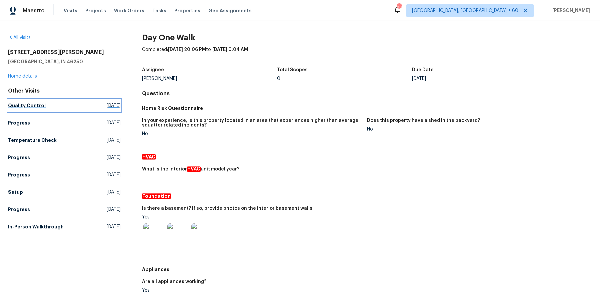
click at [30, 102] on h5 "Quality Control" at bounding box center [27, 105] width 38 height 7
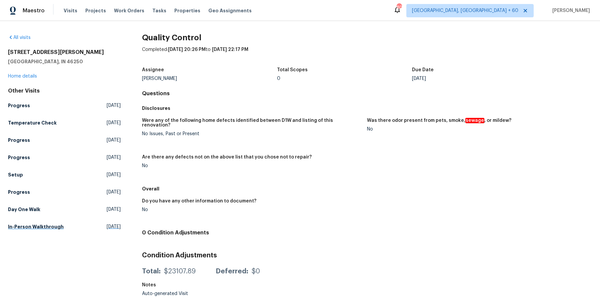
click at [27, 221] on div "Other Visits Progress [DATE] Temperature Check [DATE] Progress [DATE] Progress …" at bounding box center [64, 160] width 113 height 145
click at [27, 226] on h5 "In-Person Walkthrough" at bounding box center [36, 227] width 56 height 7
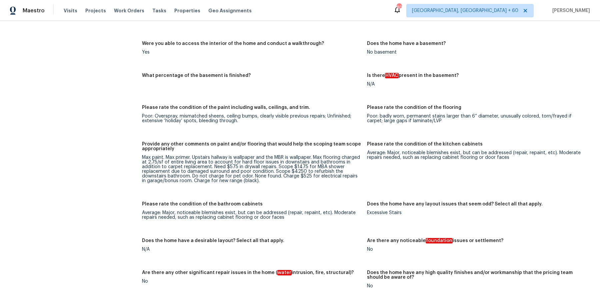
scroll to position [1307, 0]
